Goal: Book appointment/travel/reservation

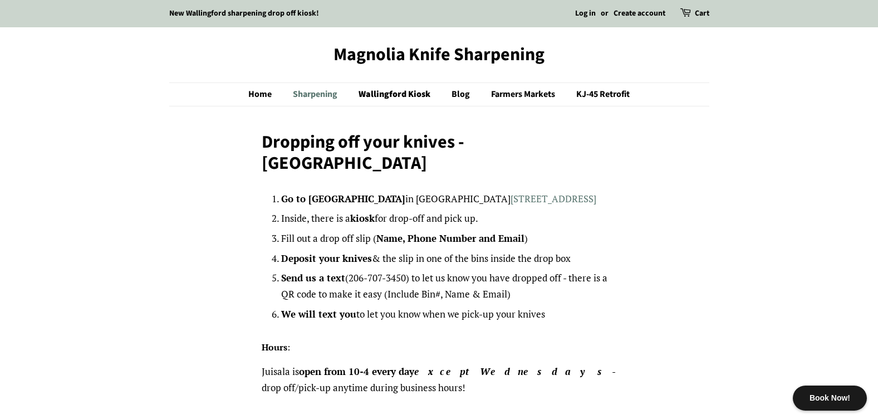
click at [319, 89] on link "Sharpening" at bounding box center [317, 94] width 64 height 23
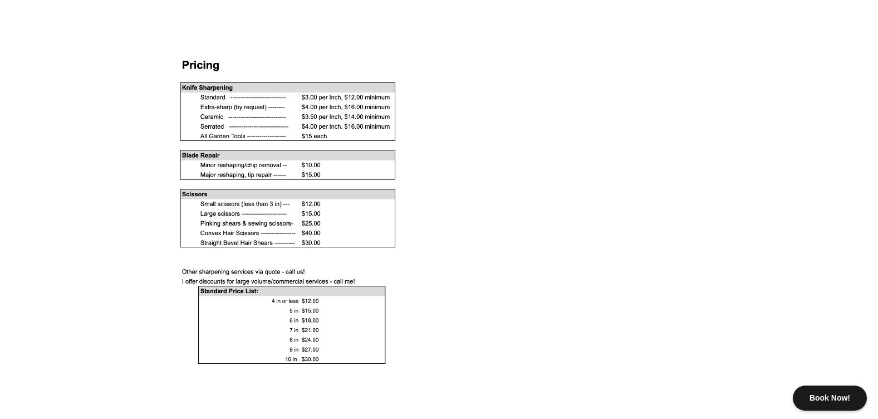
scroll to position [1014, 0]
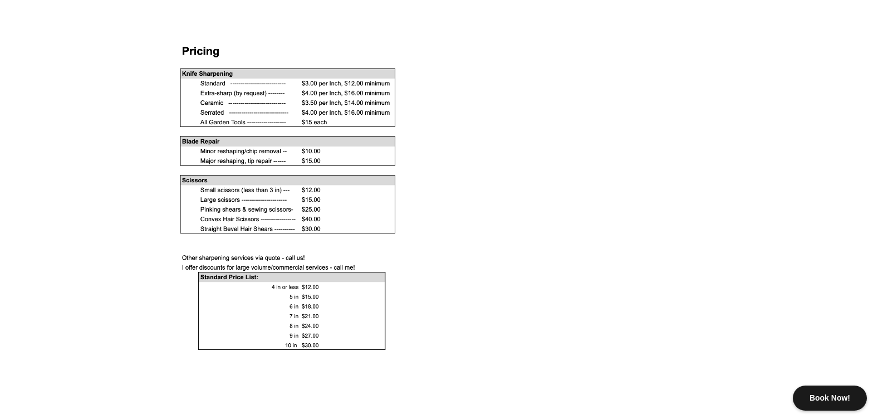
drag, startPoint x: 882, startPoint y: 193, endPoint x: 865, endPoint y: 292, distance: 100.6
click at [865, 292] on body "Book Now! New Wallingford sharpening drop off kiosk! Log in or Create account C…" at bounding box center [439, 228] width 878 height 2485
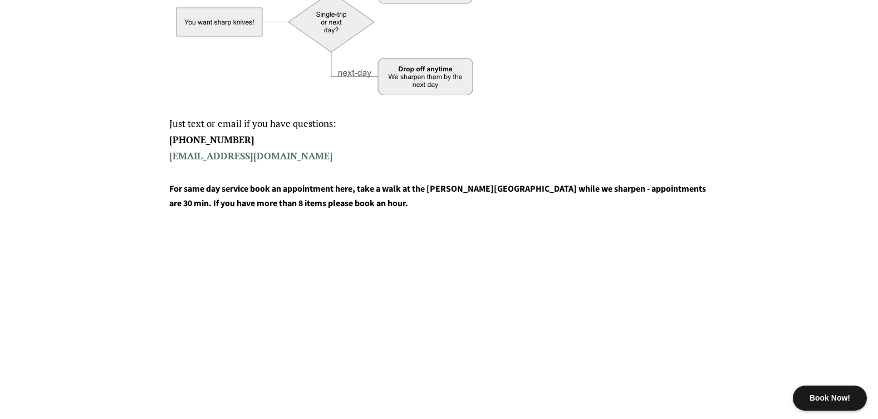
scroll to position [0, 0]
